Goal: Obtain resource: Download file/media

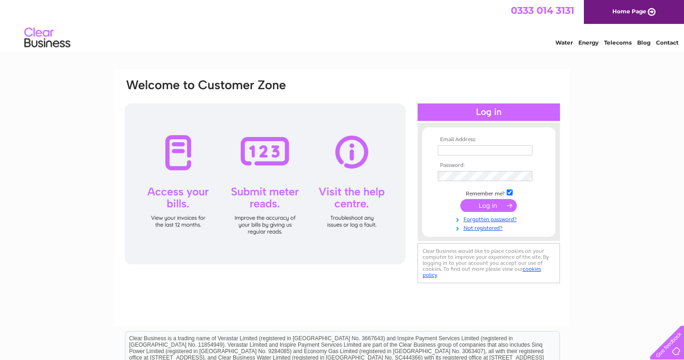
type input "[EMAIL_ADDRESS][DOMAIN_NAME]"
click at [487, 206] on input "submit" at bounding box center [488, 205] width 56 height 13
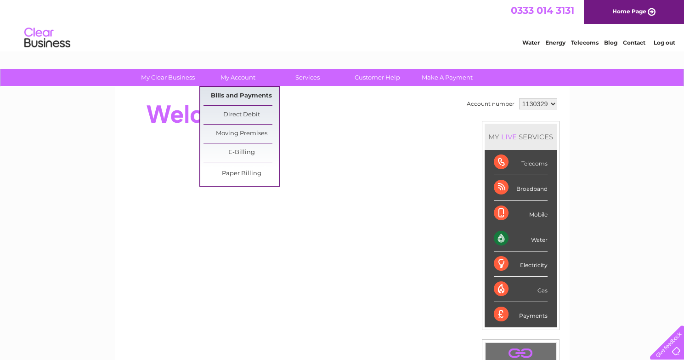
click at [234, 91] on link "Bills and Payments" at bounding box center [241, 96] width 76 height 18
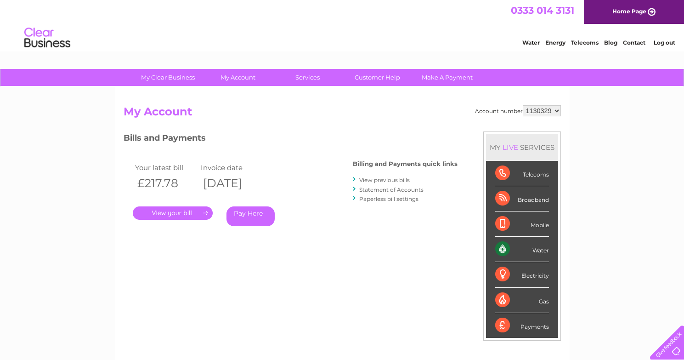
click at [397, 180] on link "View previous bills" at bounding box center [384, 179] width 51 height 7
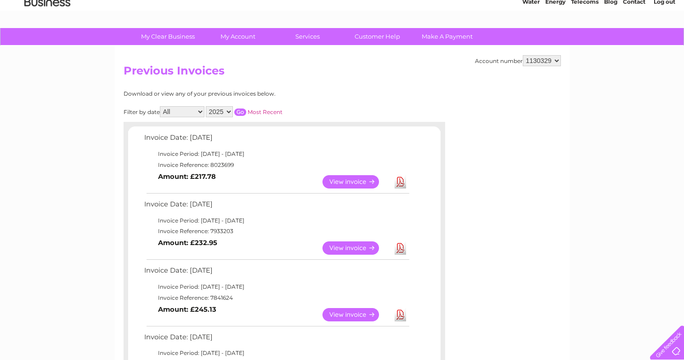
scroll to position [92, 0]
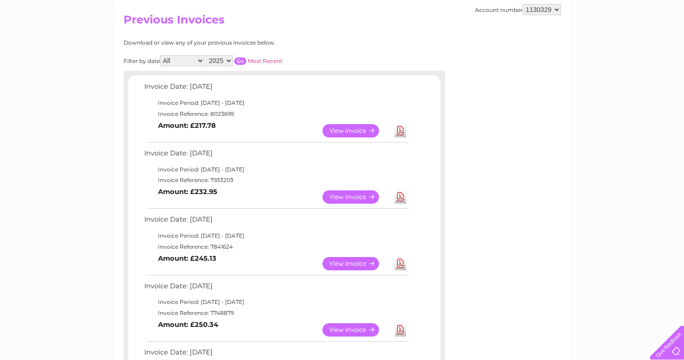
click at [400, 267] on link "Download" at bounding box center [399, 263] width 11 height 13
click at [399, 197] on link "Download" at bounding box center [399, 196] width 11 height 13
click at [402, 131] on link "Download" at bounding box center [399, 130] width 11 height 13
